Goal: Information Seeking & Learning: Learn about a topic

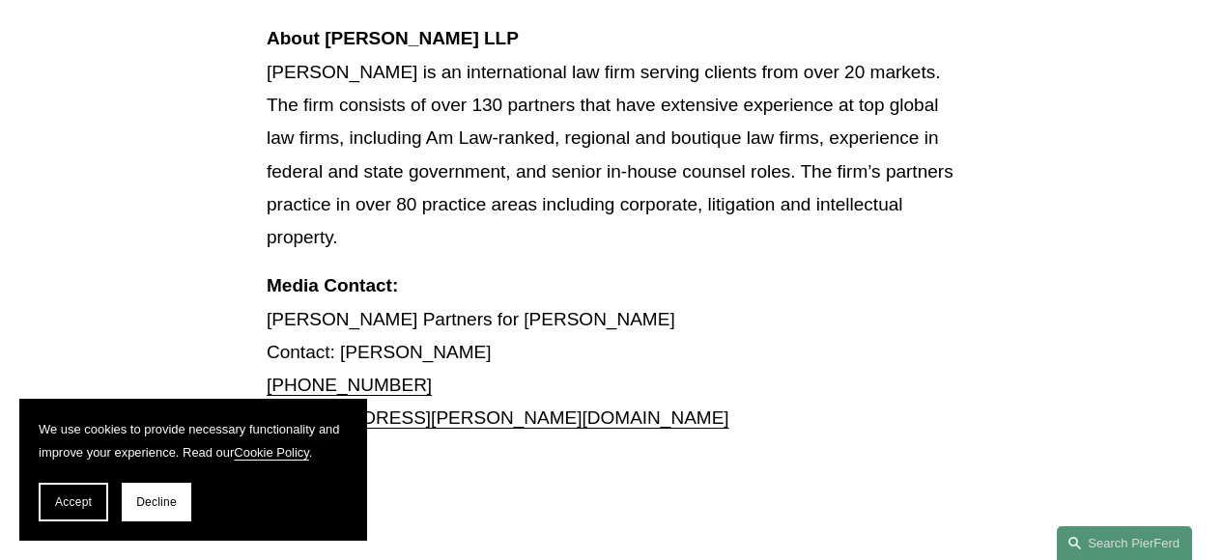
scroll to position [3713, 0]
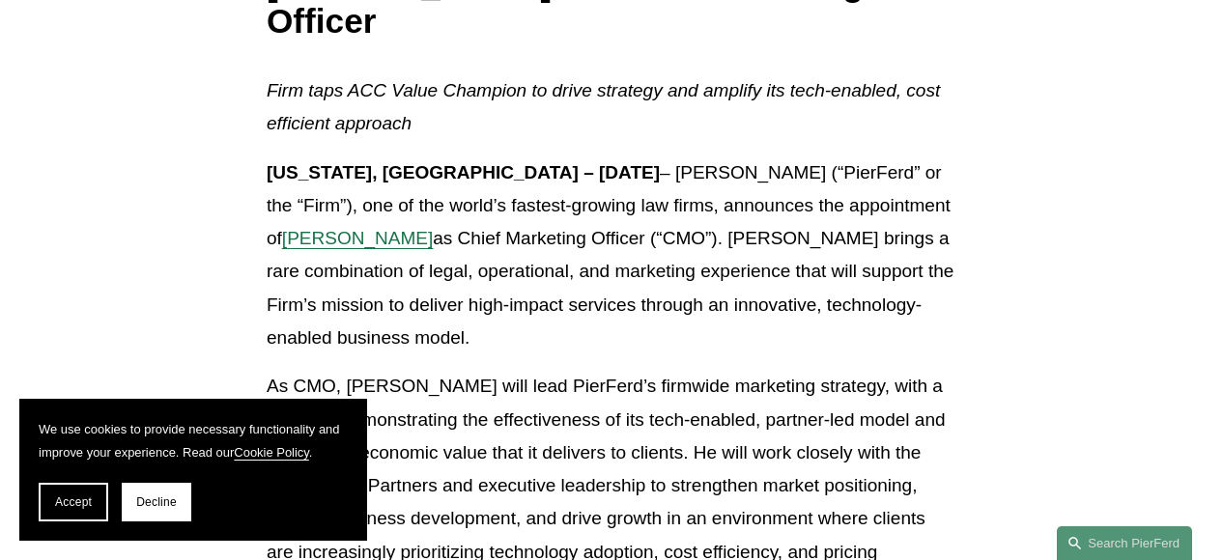
scroll to position [439, 0]
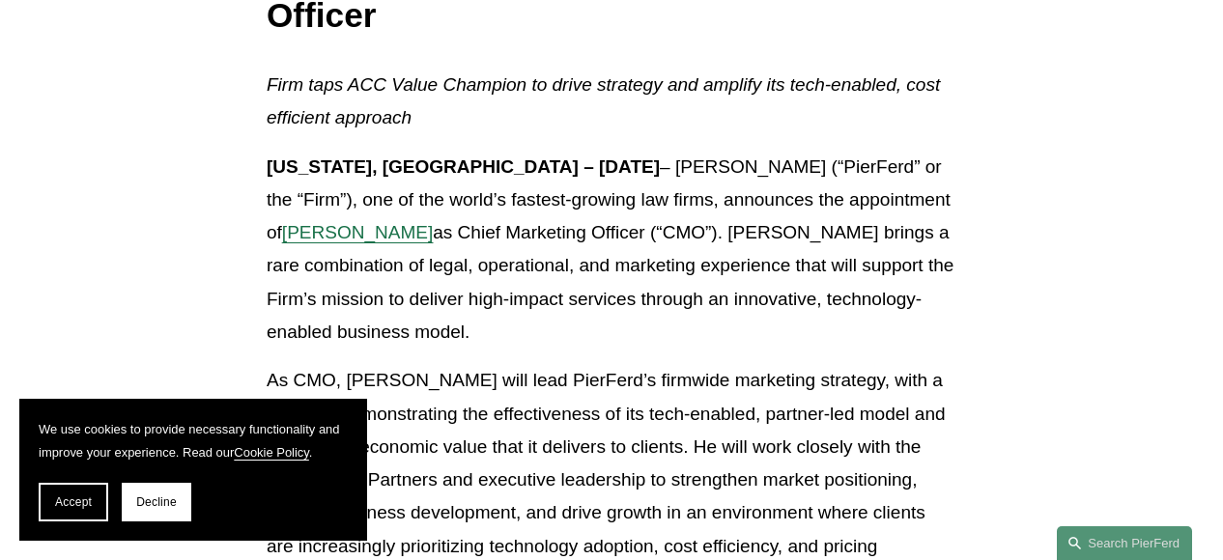
click at [433, 222] on span "Chris Ochs" at bounding box center [357, 232] width 151 height 20
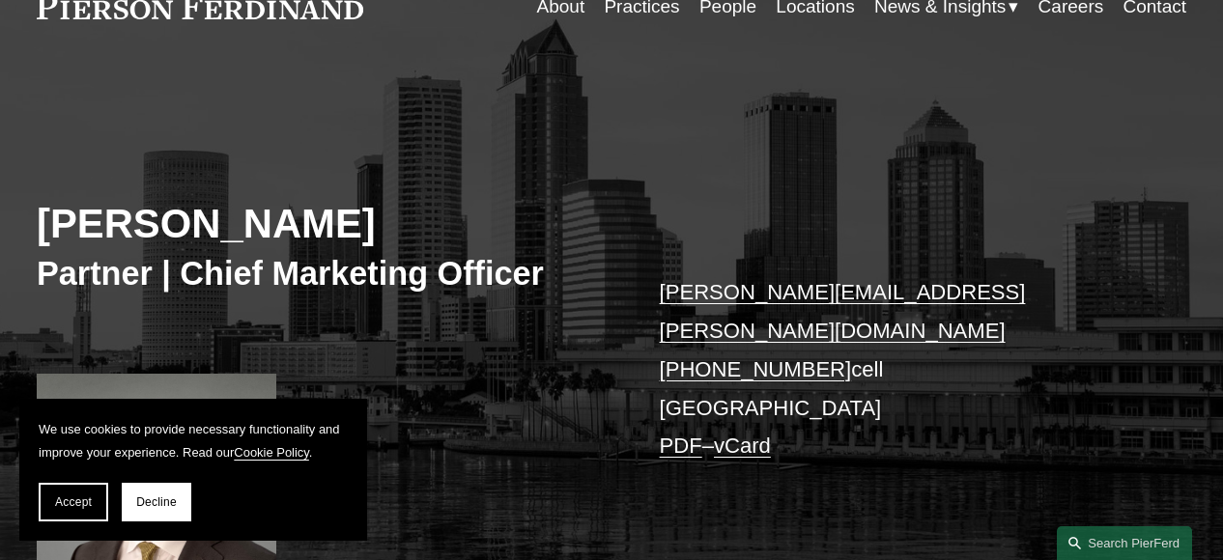
scroll to position [111, 0]
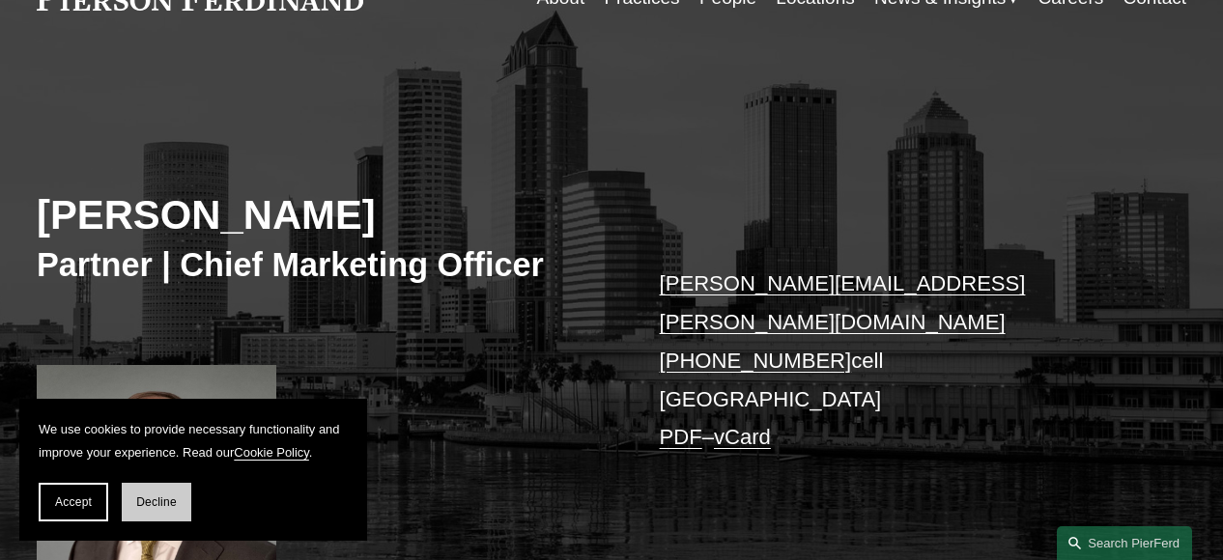
click at [176, 497] on span "Decline" at bounding box center [156, 503] width 41 height 14
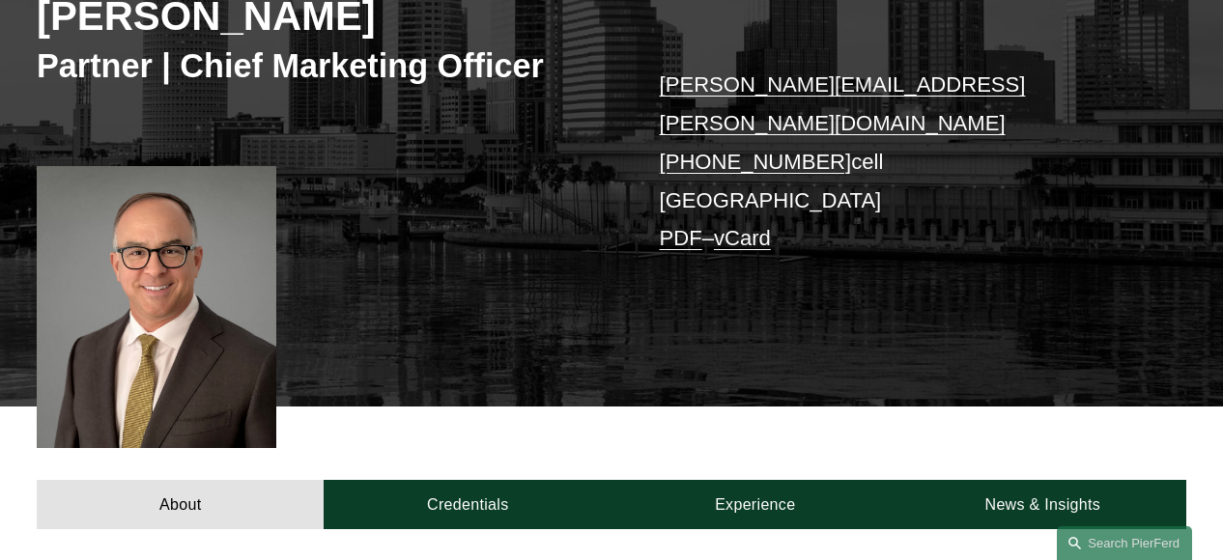
scroll to position [207, 0]
